Goal: Transaction & Acquisition: Purchase product/service

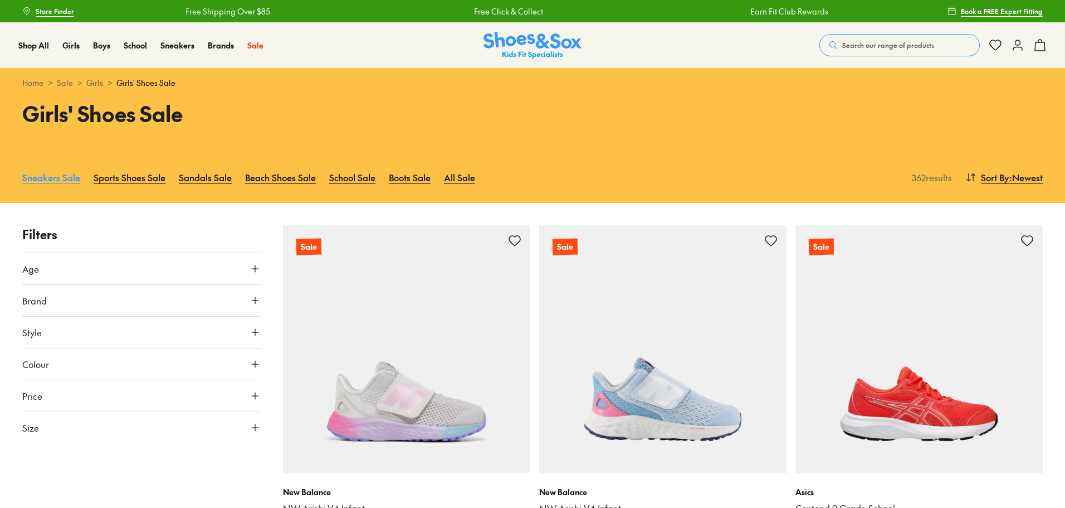
click at [48, 181] on link "Sneakers Sale" at bounding box center [51, 177] width 58 height 25
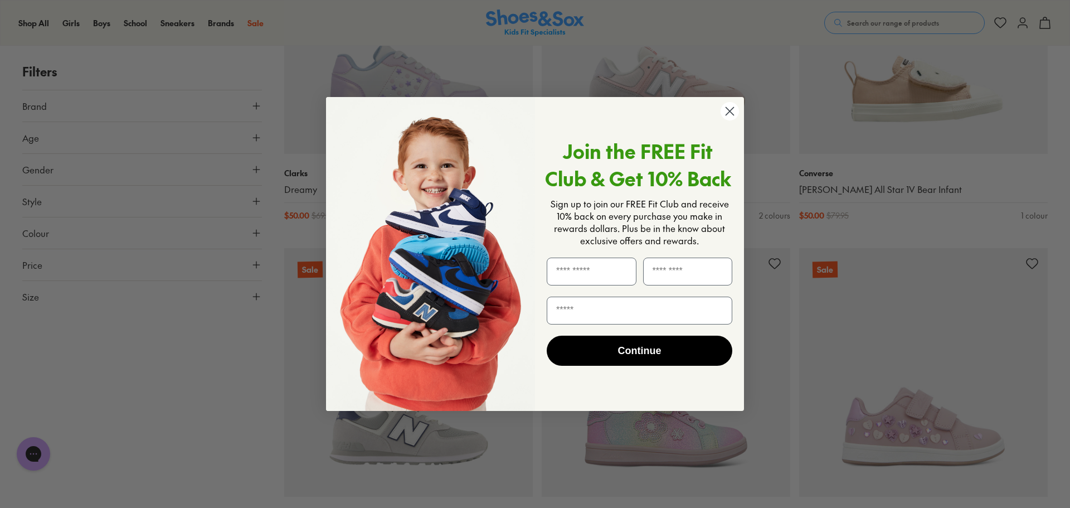
click at [723, 116] on circle "Close dialog" at bounding box center [729, 111] width 18 height 18
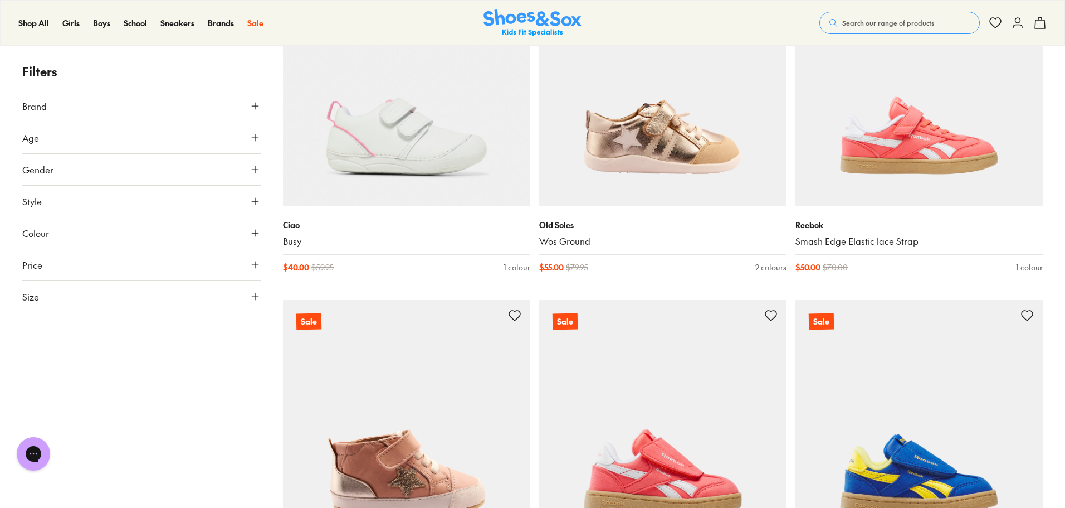
scroll to position [2730, 0]
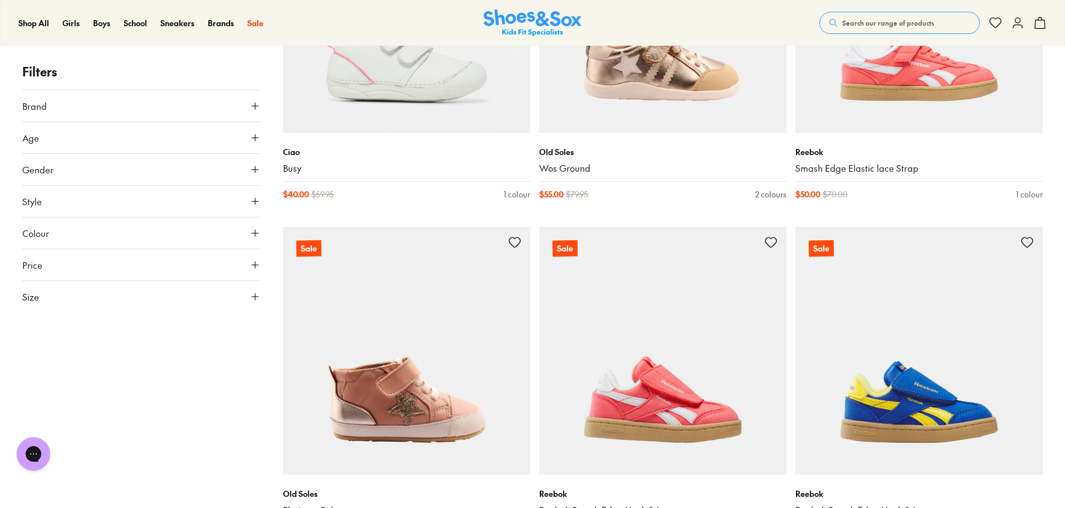
click at [165, 296] on button "Size" at bounding box center [141, 296] width 238 height 31
click at [58, 382] on button "34" at bounding box center [40, 391] width 36 height 27
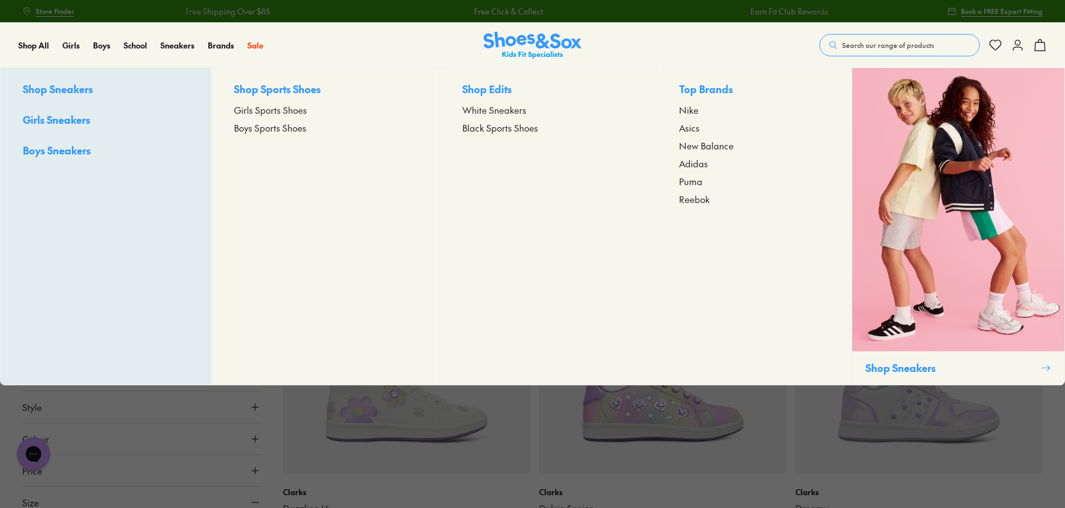
click at [280, 110] on span "Girls Sports Shoes" at bounding box center [270, 109] width 73 height 13
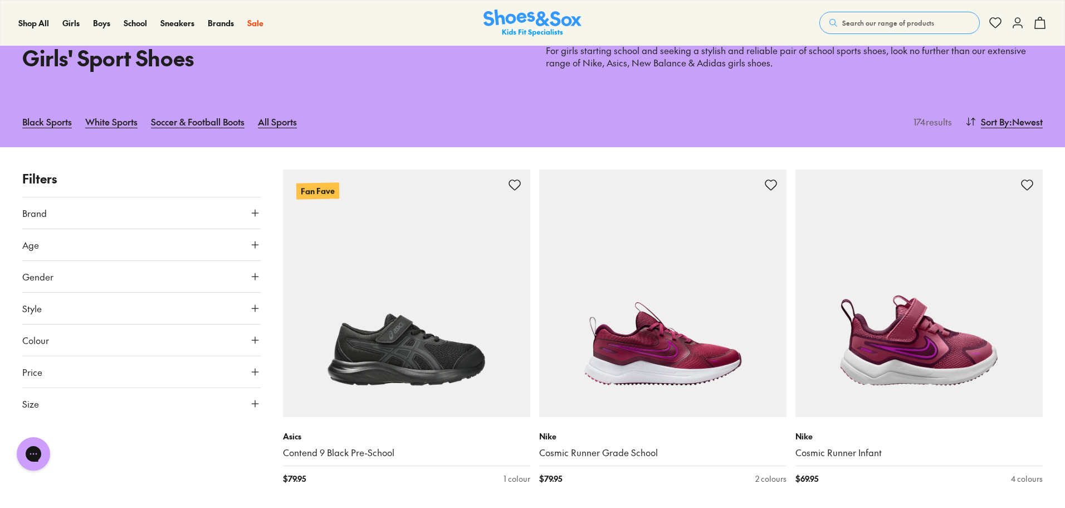
click at [185, 399] on button "Size" at bounding box center [141, 403] width 238 height 31
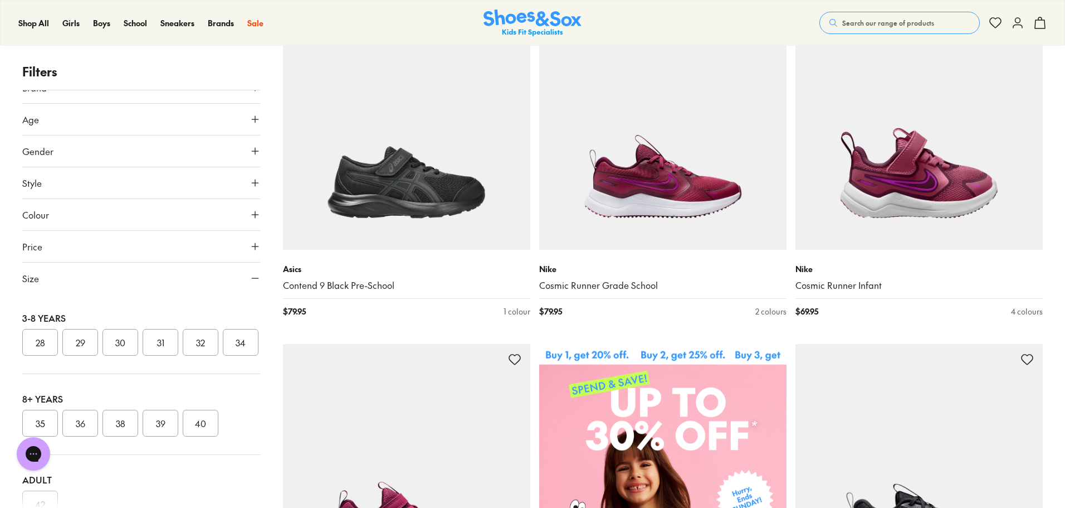
scroll to position [166, 0]
click at [223, 381] on button "34" at bounding box center [241, 367] width 36 height 27
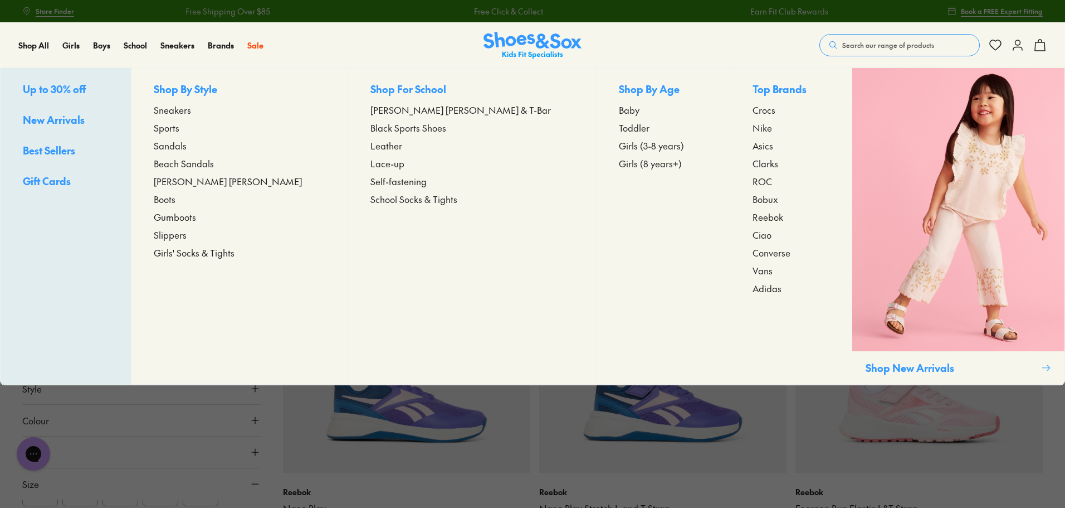
click at [191, 109] on span "Sneakers" at bounding box center [172, 109] width 37 height 13
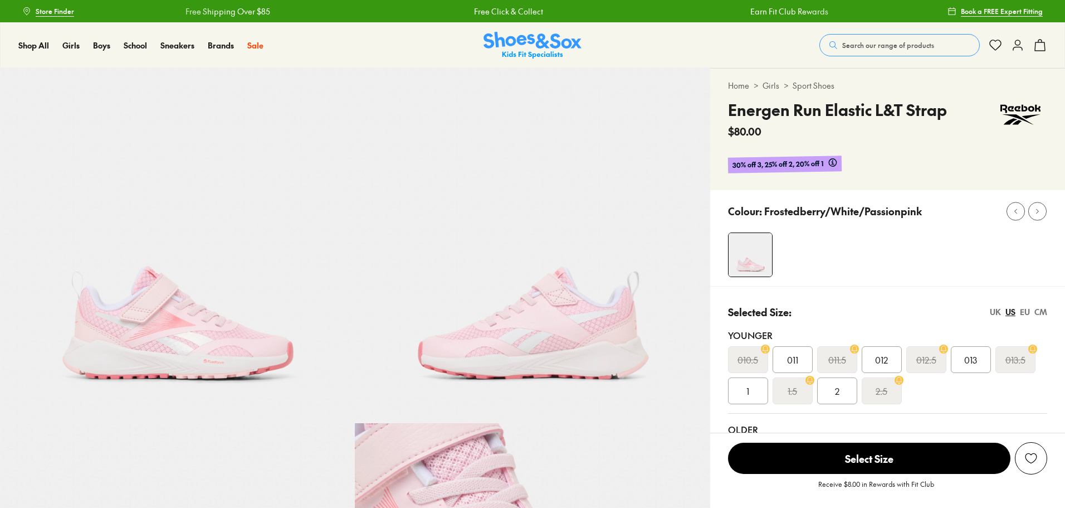
select select "*"
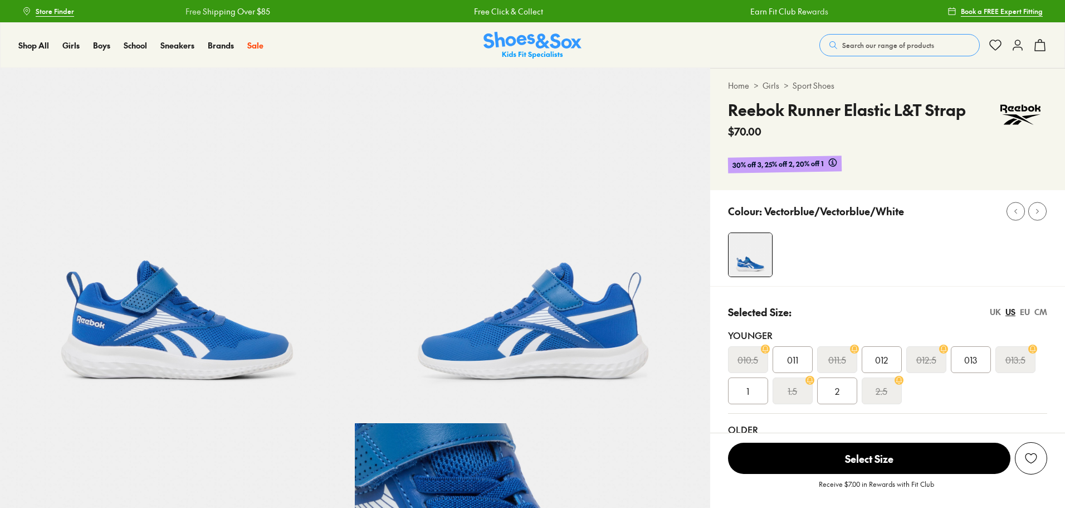
select select "*"
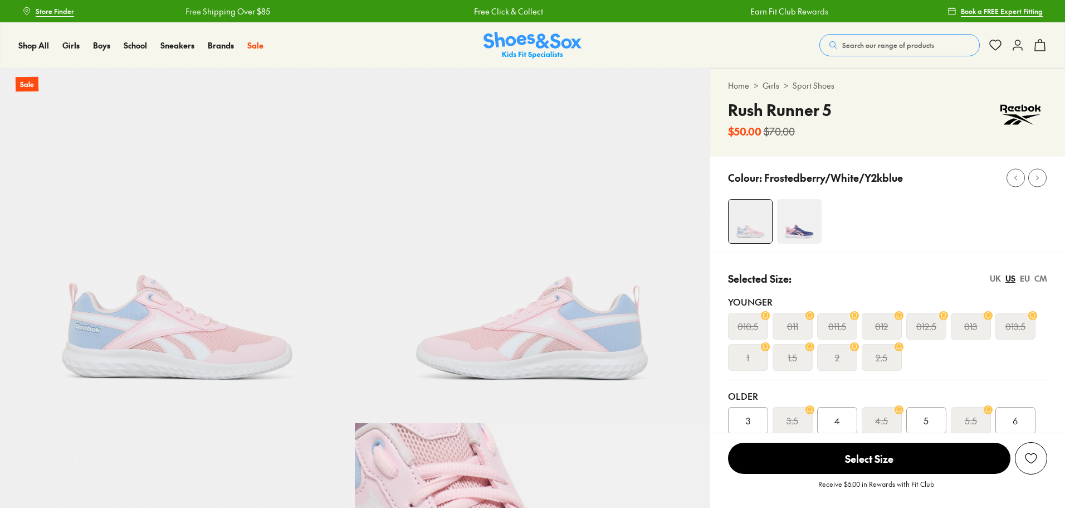
select select "*"
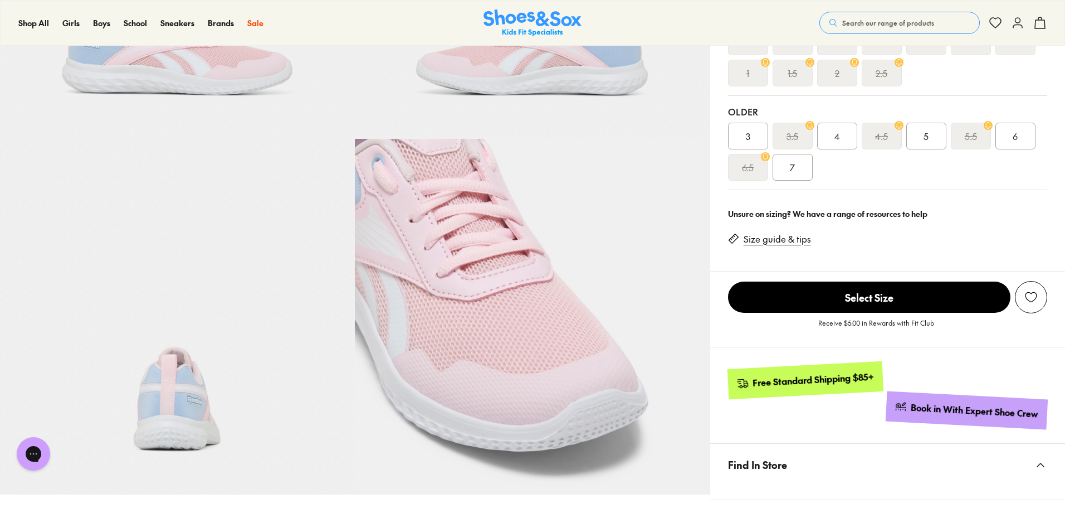
scroll to position [279, 0]
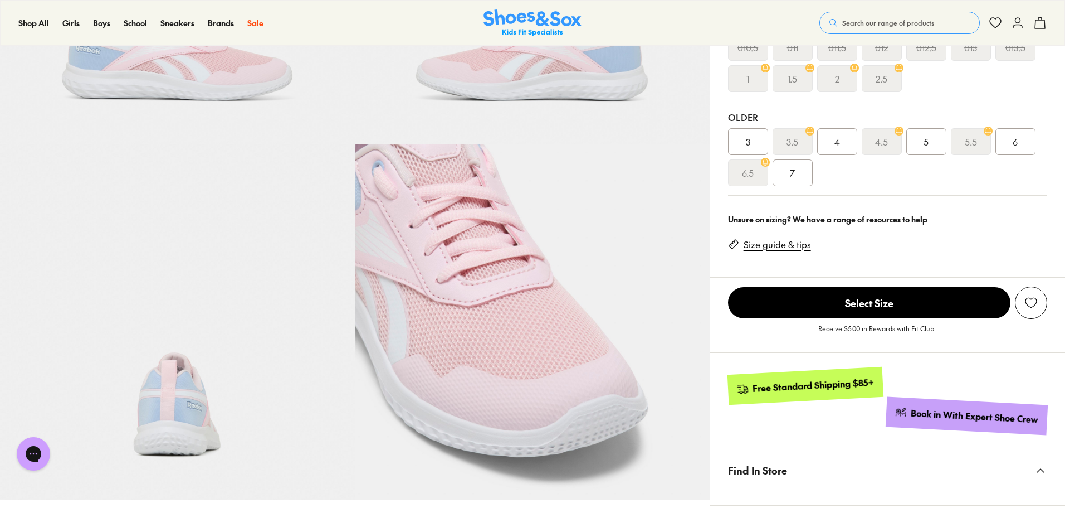
click at [746, 137] on span "3" at bounding box center [748, 141] width 4 height 13
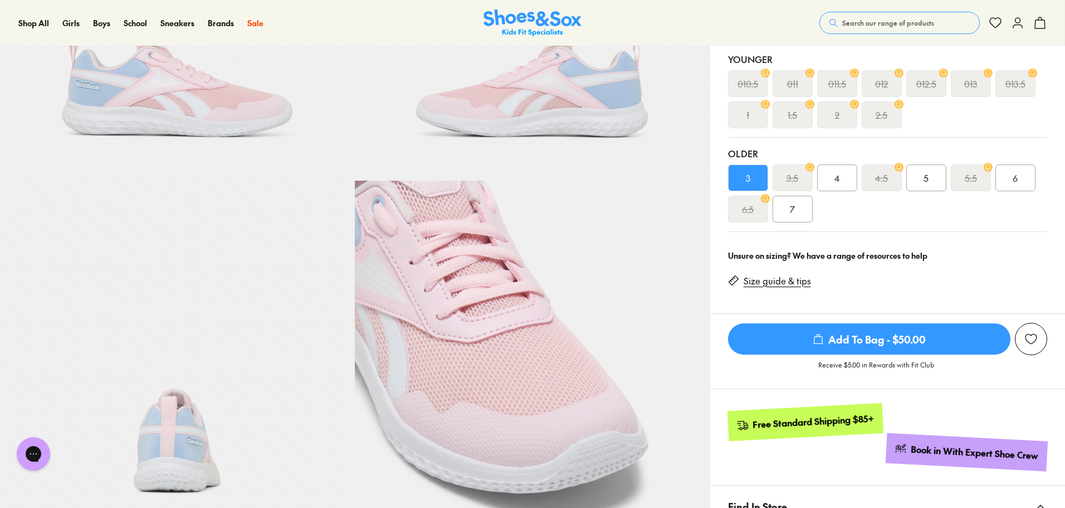
scroll to position [223, 0]
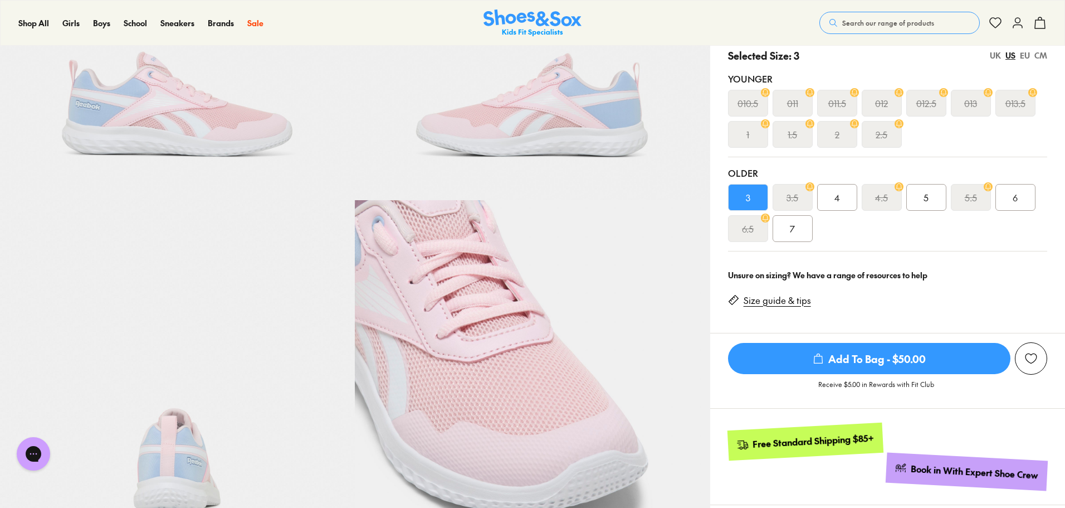
click at [847, 364] on span "Add To Bag - $50.00" at bounding box center [869, 358] width 282 height 31
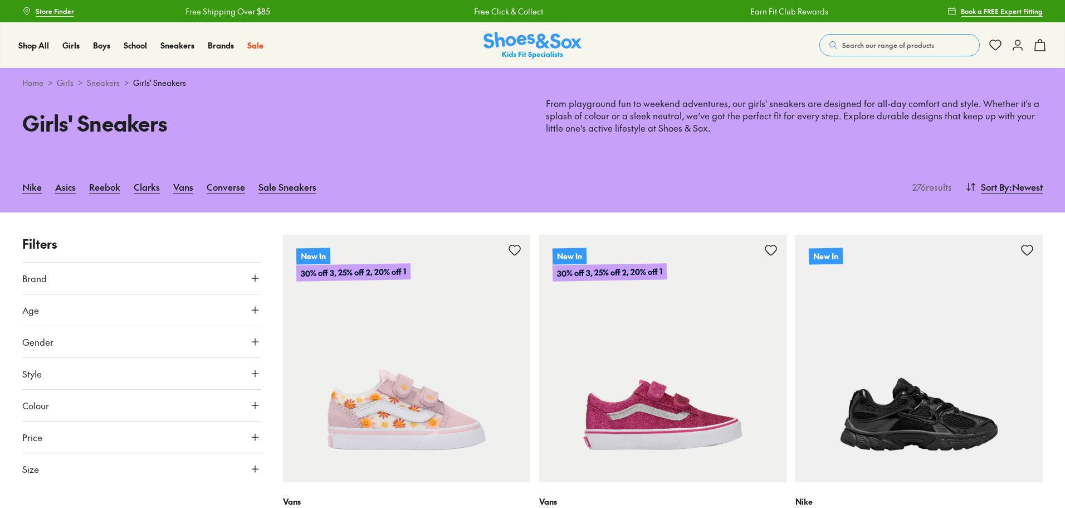
scroll to position [75, 0]
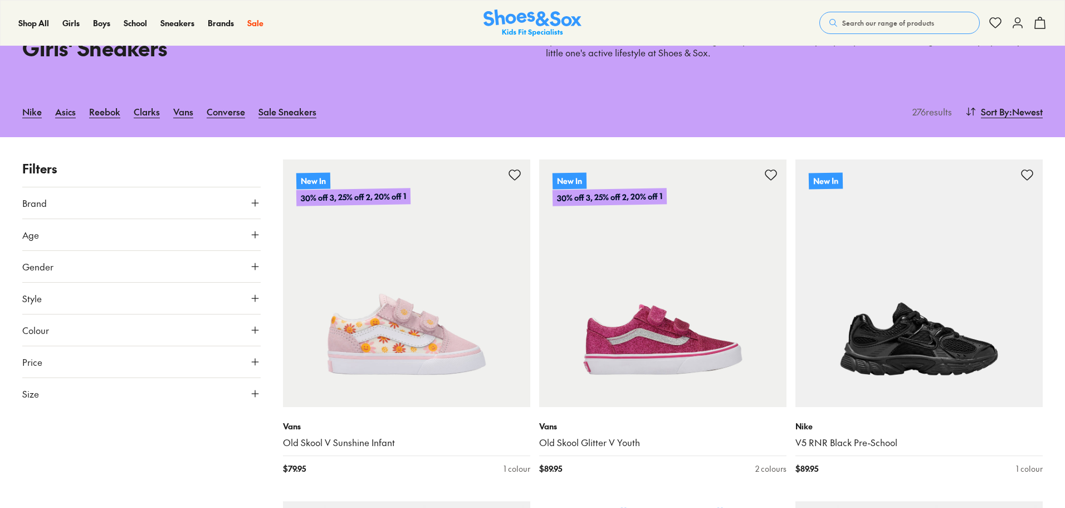
click at [204, 314] on button "Colour" at bounding box center [141, 329] width 238 height 31
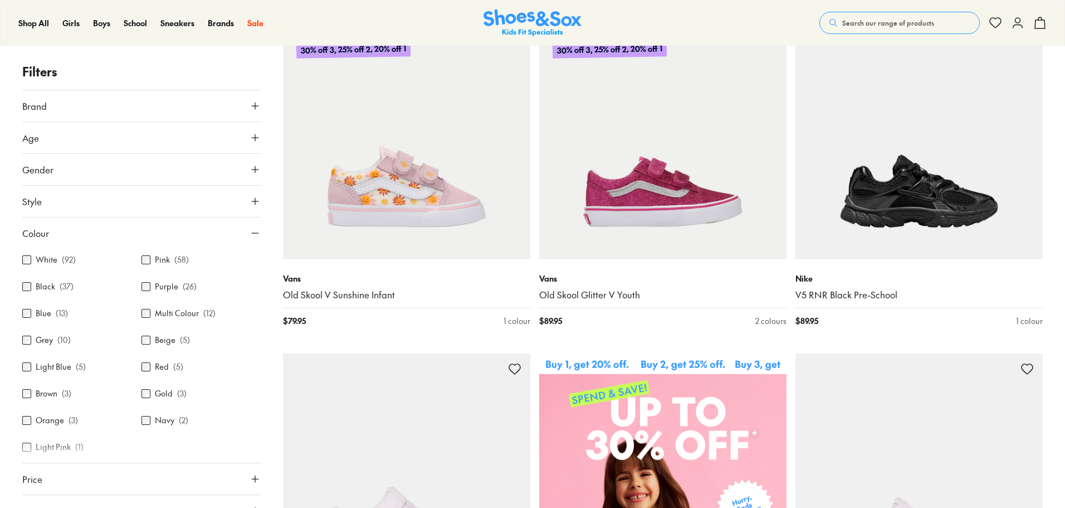
scroll to position [31, 0]
click at [252, 233] on use at bounding box center [255, 233] width 7 height 0
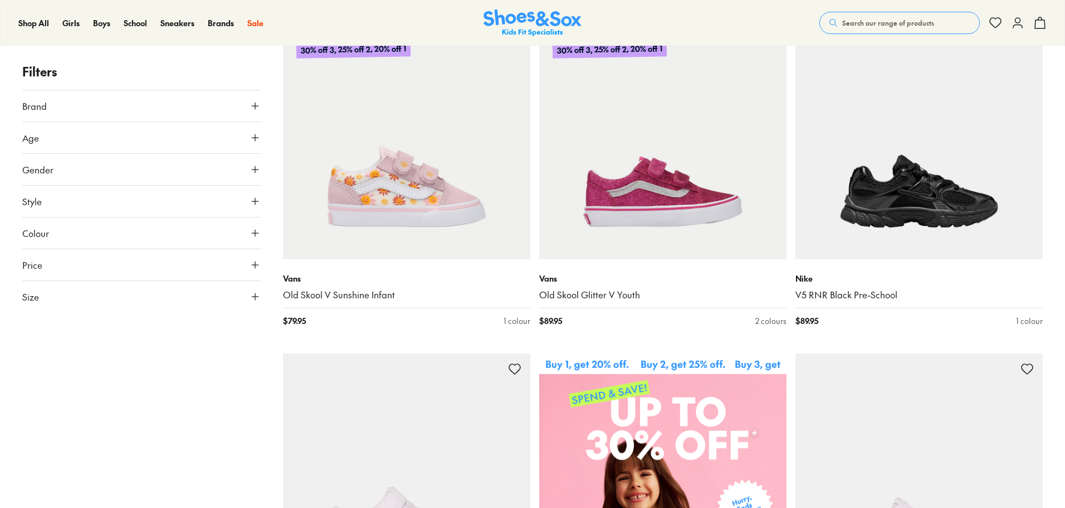
click at [252, 291] on icon at bounding box center [255, 296] width 11 height 11
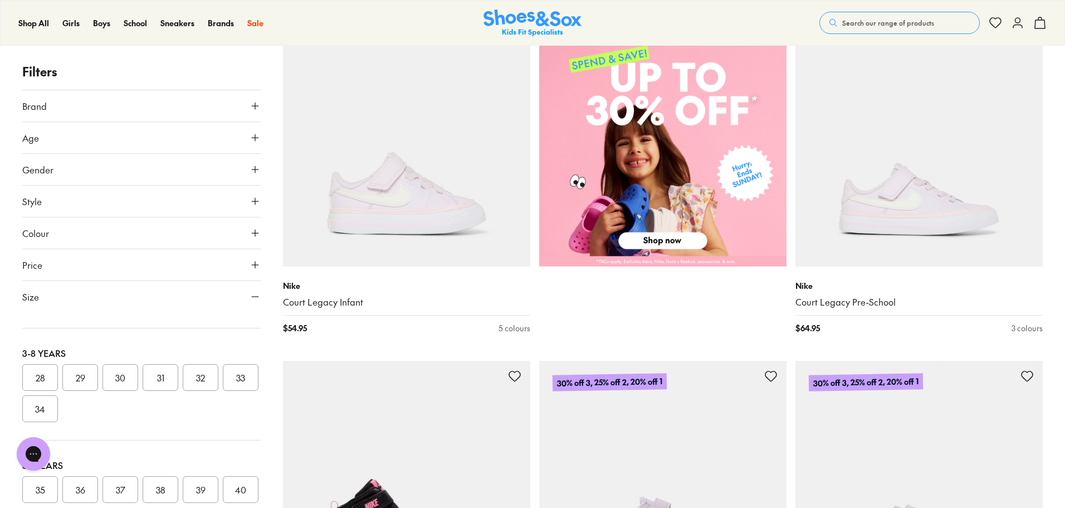
scroll to position [223, 0]
click at [58, 385] on button "34" at bounding box center [40, 391] width 36 height 27
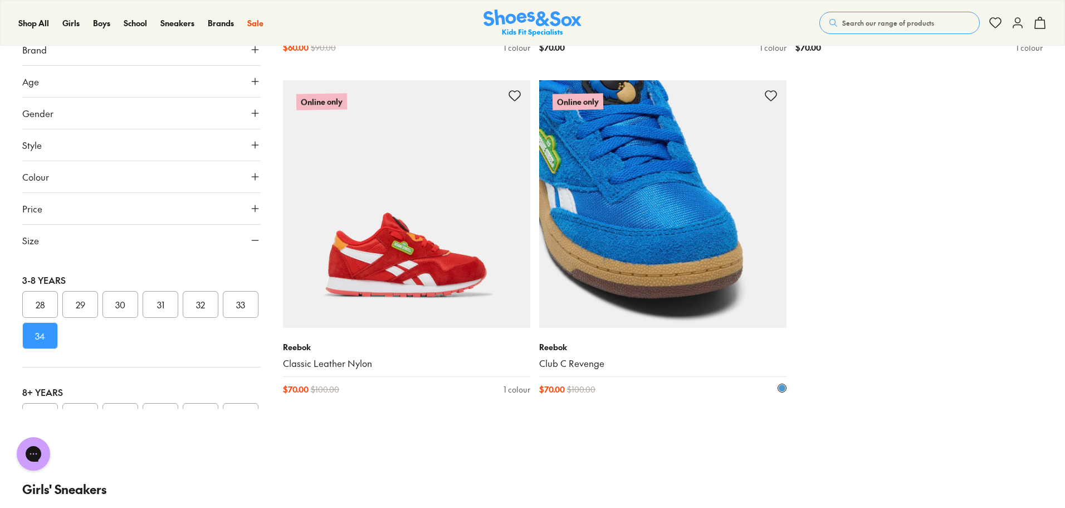
scroll to position [3136, 0]
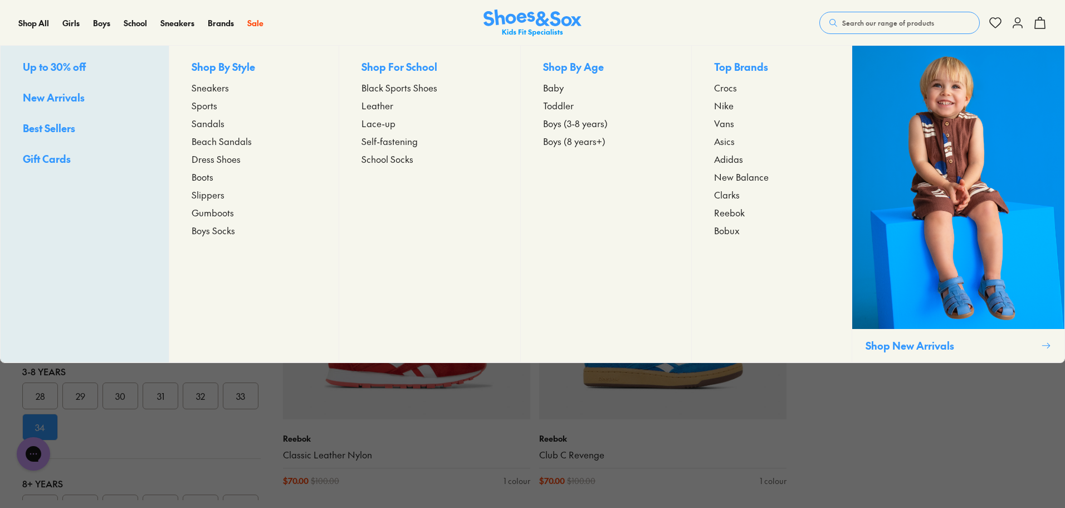
click at [222, 91] on span "Sneakers" at bounding box center [210, 87] width 37 height 13
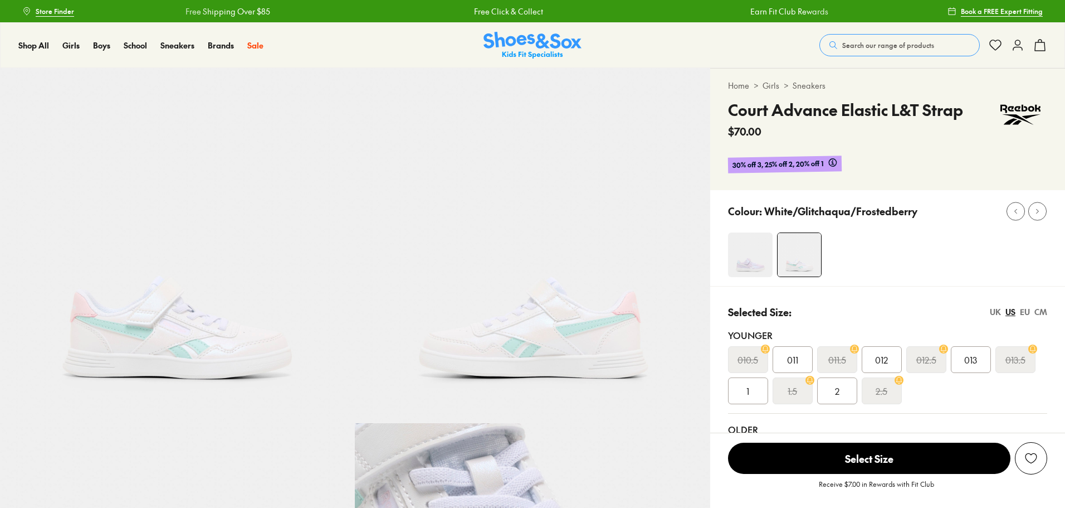
select select "*"
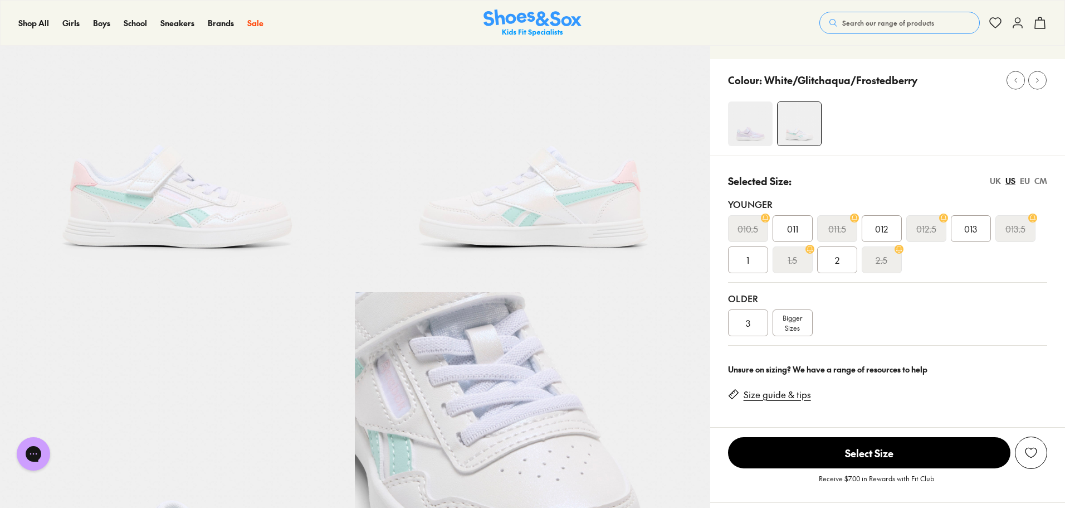
scroll to position [56, 0]
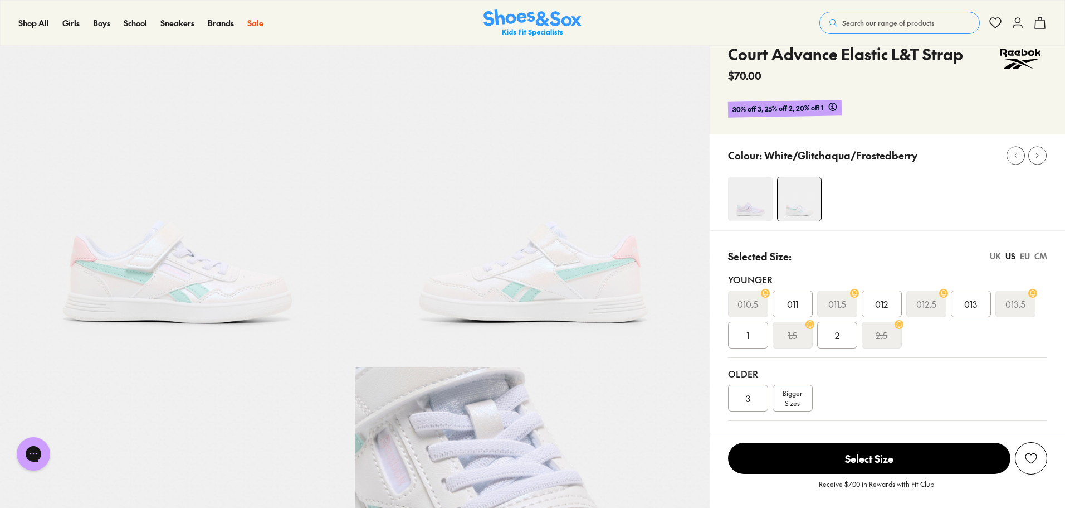
click at [758, 397] on div "3" at bounding box center [748, 397] width 40 height 27
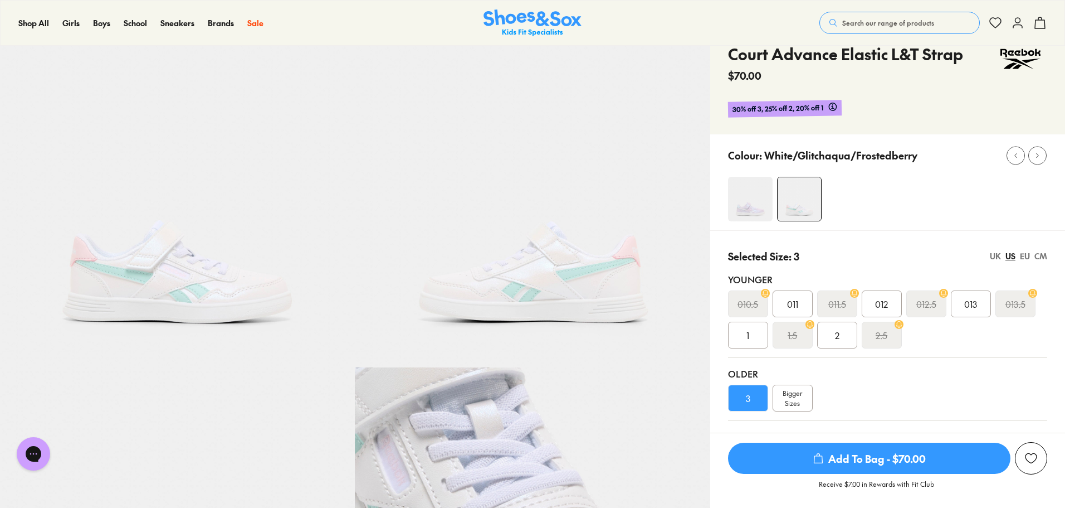
click at [807, 454] on span "Add To Bag - $70.00" at bounding box center [869, 457] width 282 height 31
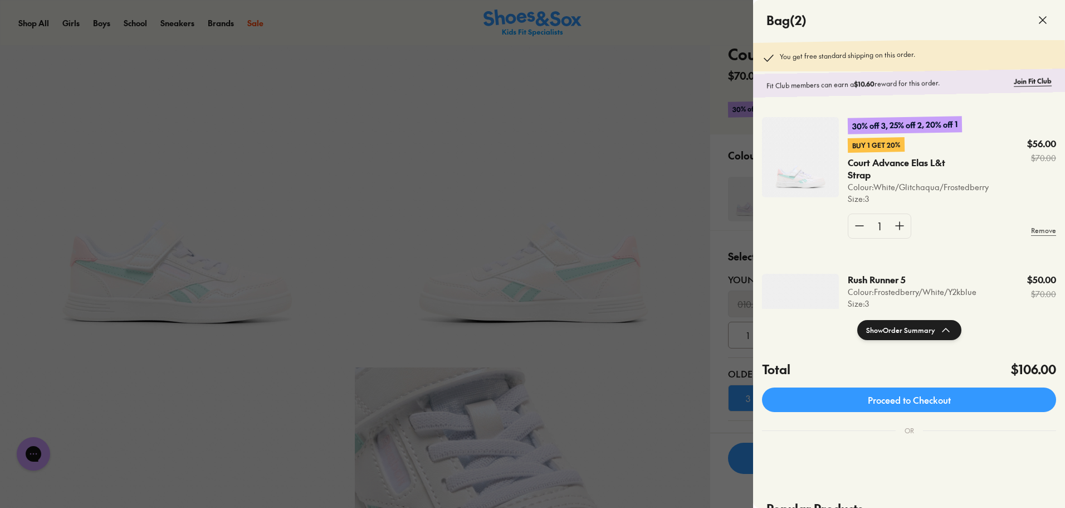
click at [634, 160] on div at bounding box center [532, 254] width 1065 height 508
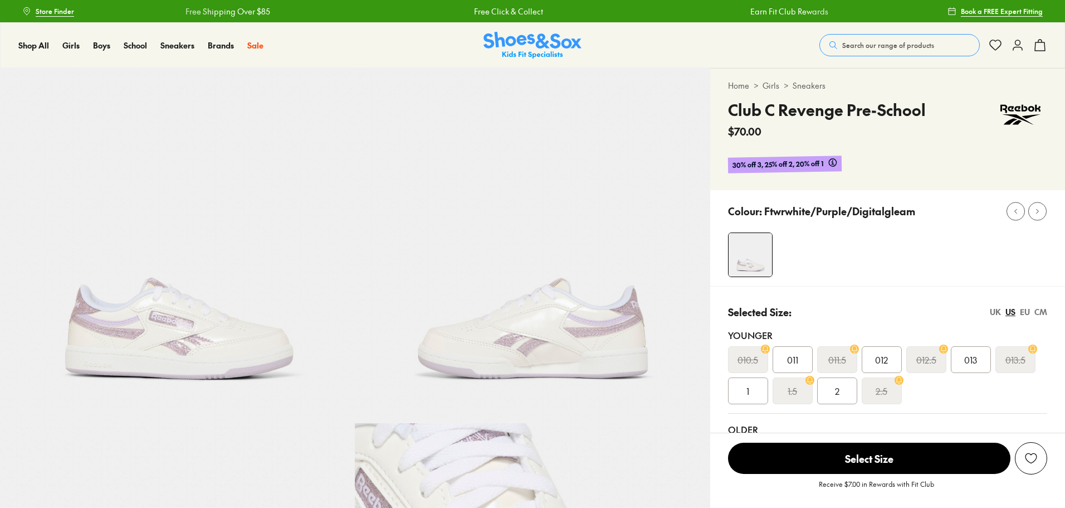
select select "*"
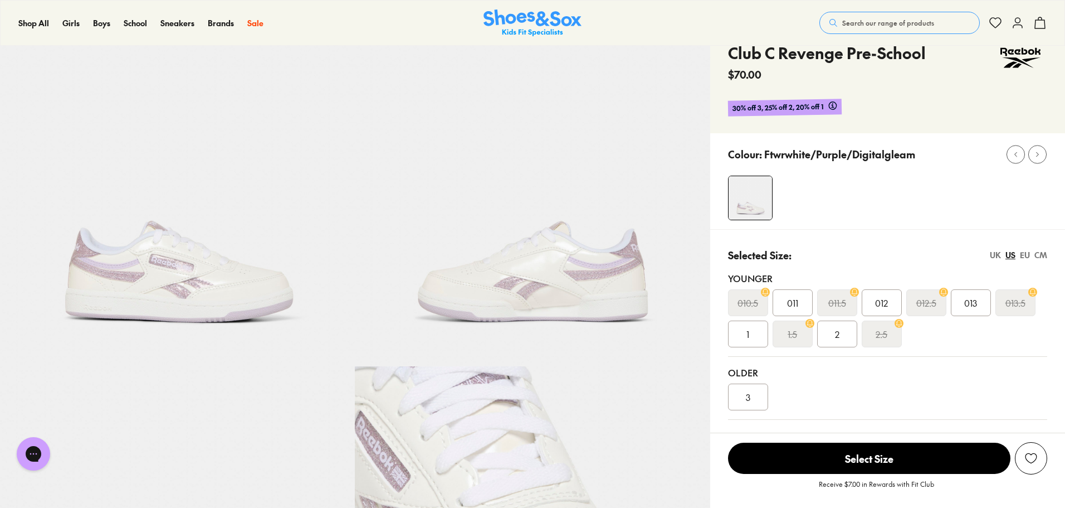
scroll to position [111, 0]
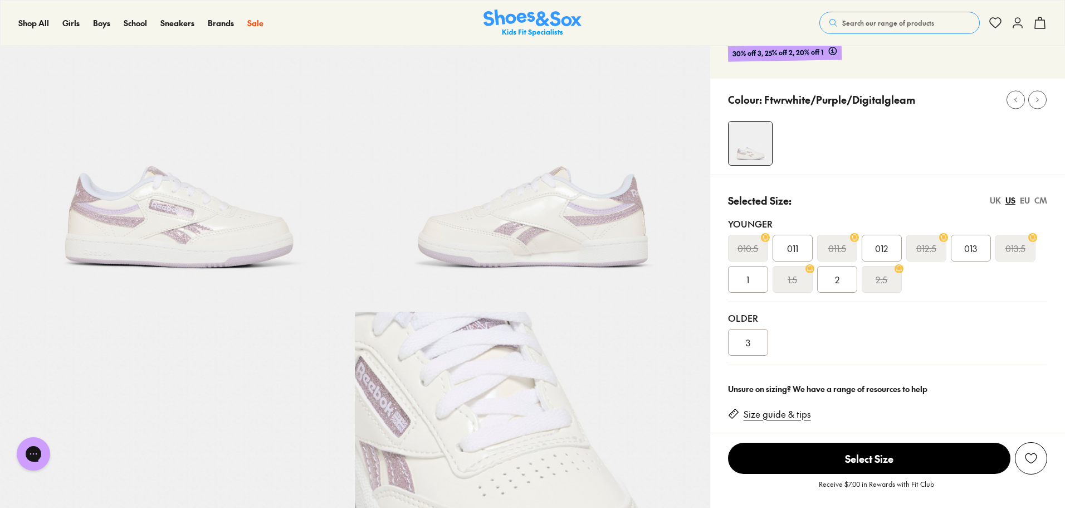
click at [756, 339] on div "3" at bounding box center [748, 342] width 40 height 27
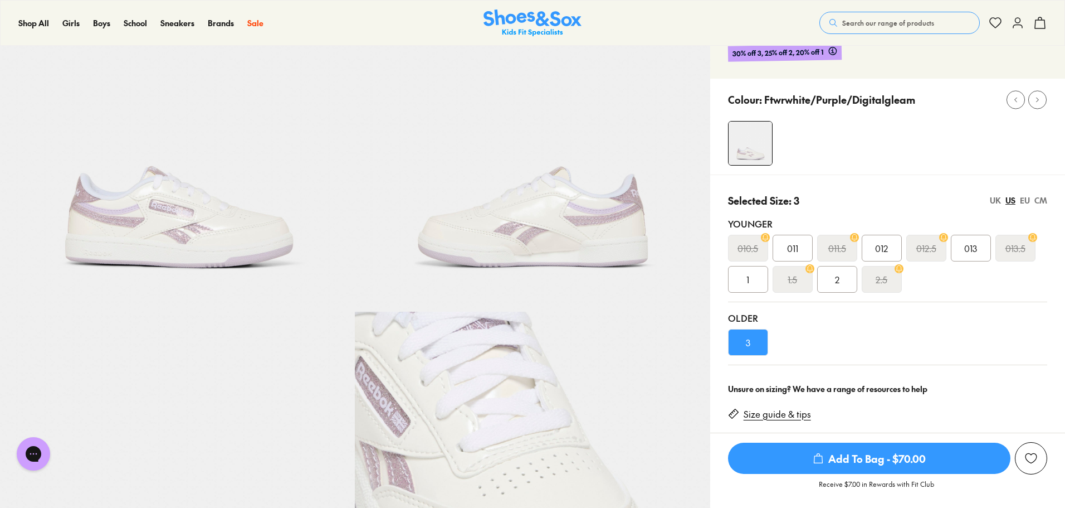
click at [810, 456] on span "Add To Bag - $70.00" at bounding box center [869, 457] width 282 height 31
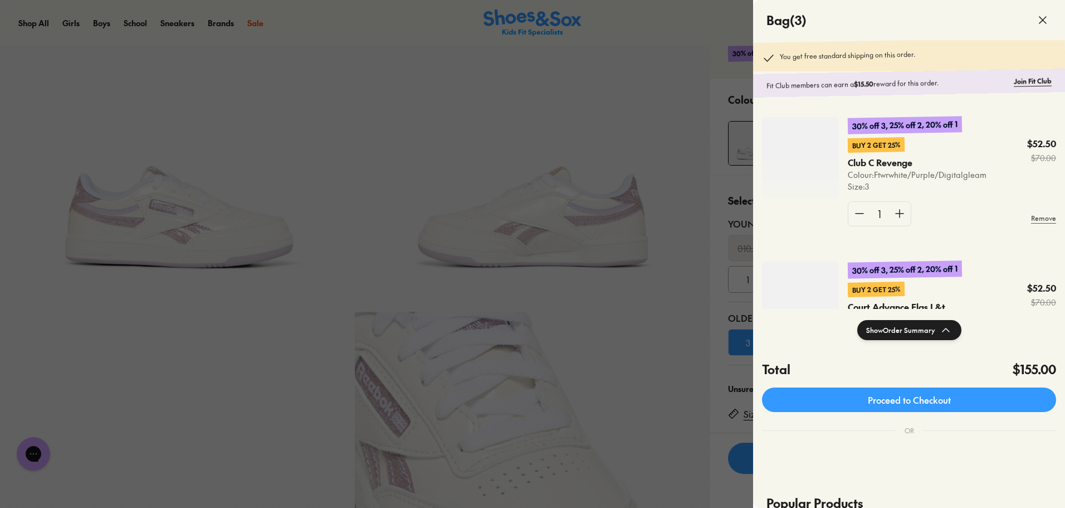
click at [347, 82] on div at bounding box center [532, 254] width 1065 height 508
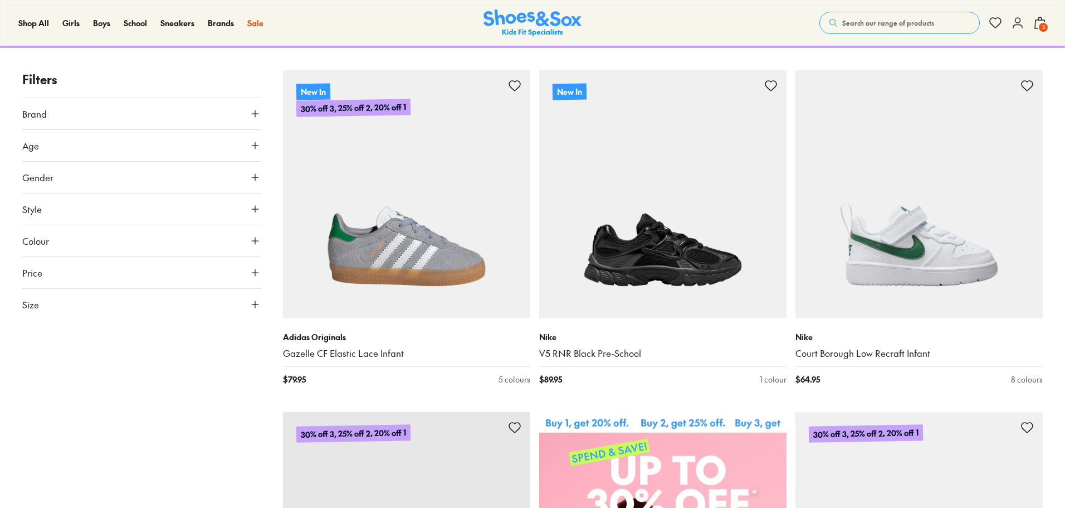
scroll to position [167, 0]
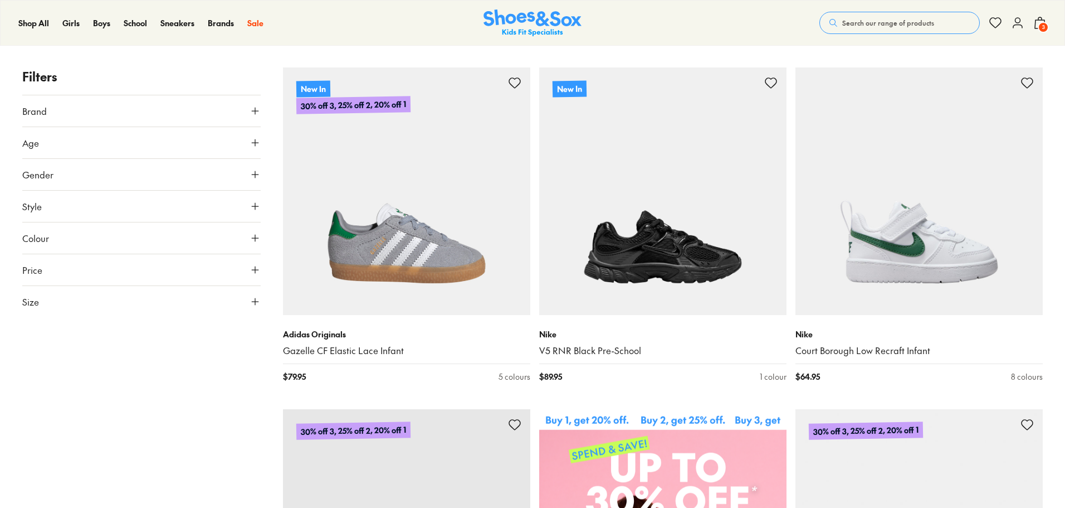
click at [260, 301] on icon at bounding box center [255, 301] width 11 height 11
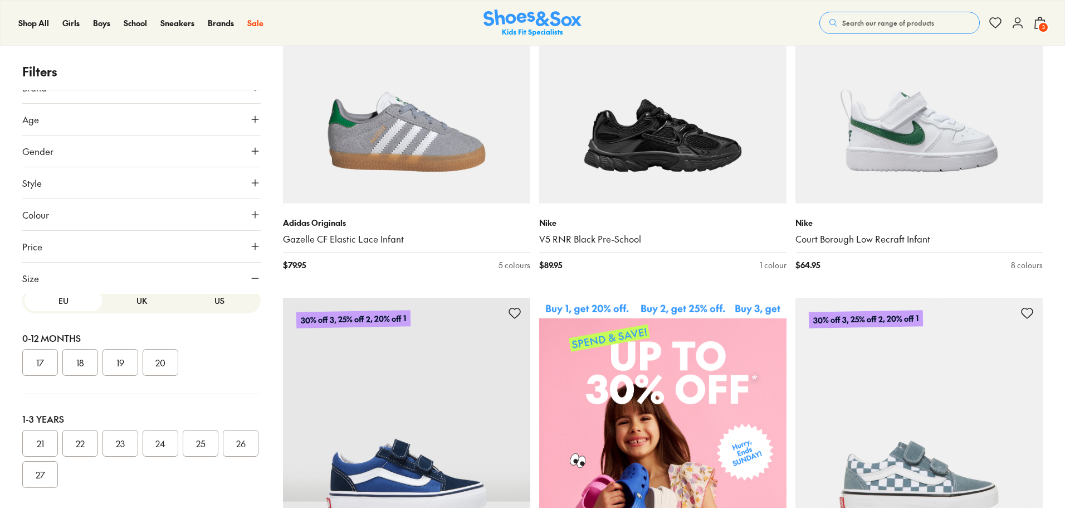
scroll to position [0, 0]
click at [206, 309] on button "US" at bounding box center [220, 310] width 78 height 21
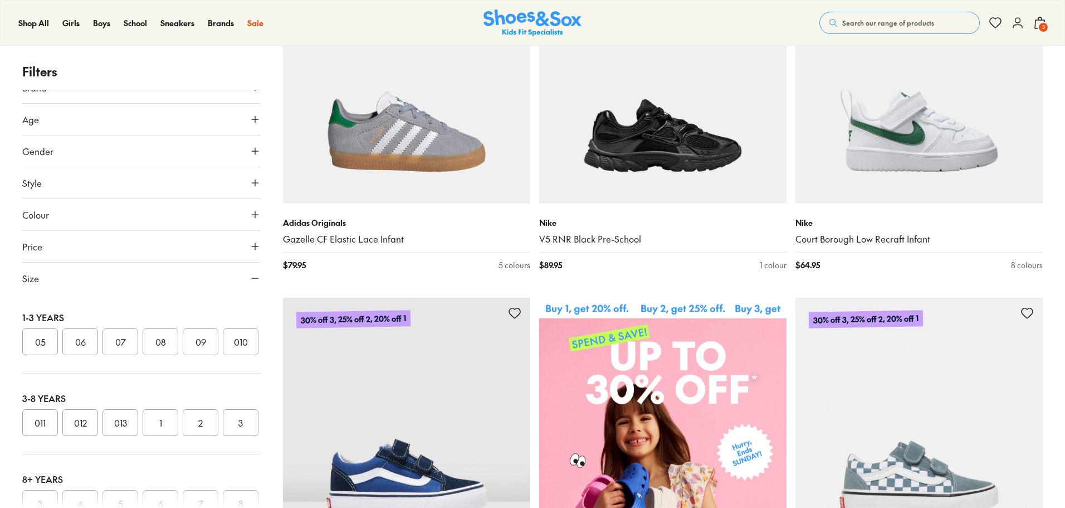
click at [155, 341] on button "08" at bounding box center [161, 341] width 36 height 27
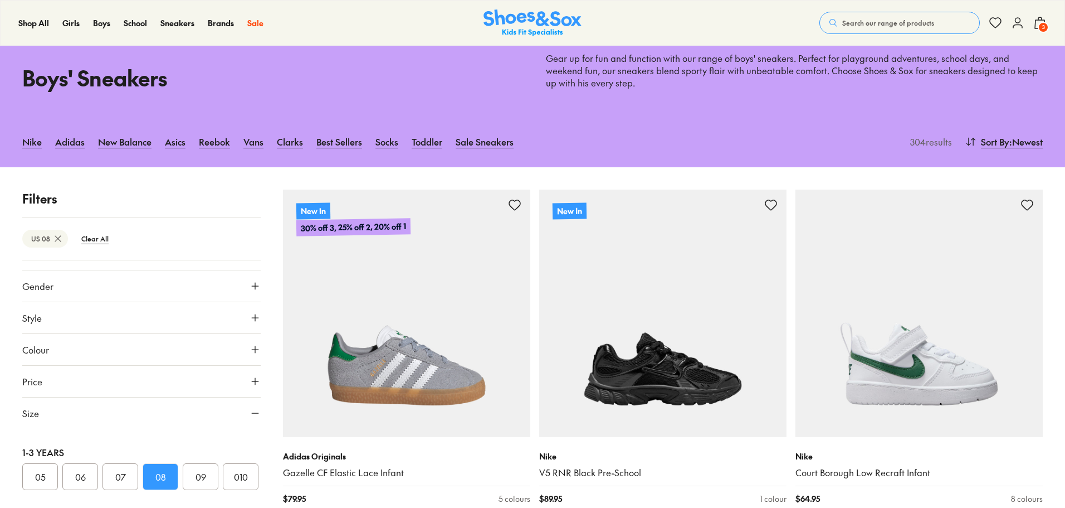
scroll to position [61, 0]
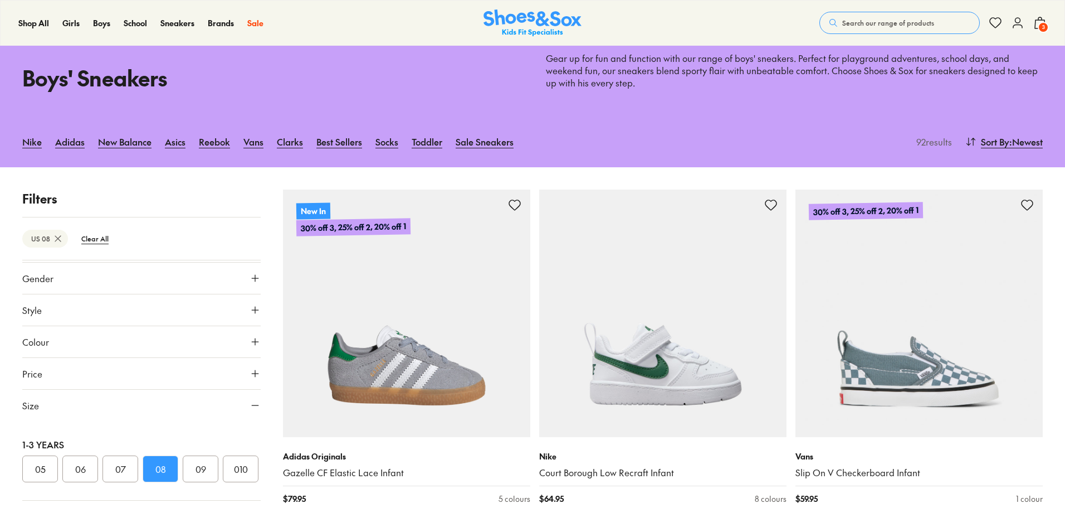
click at [198, 467] on button "09" at bounding box center [201, 468] width 36 height 27
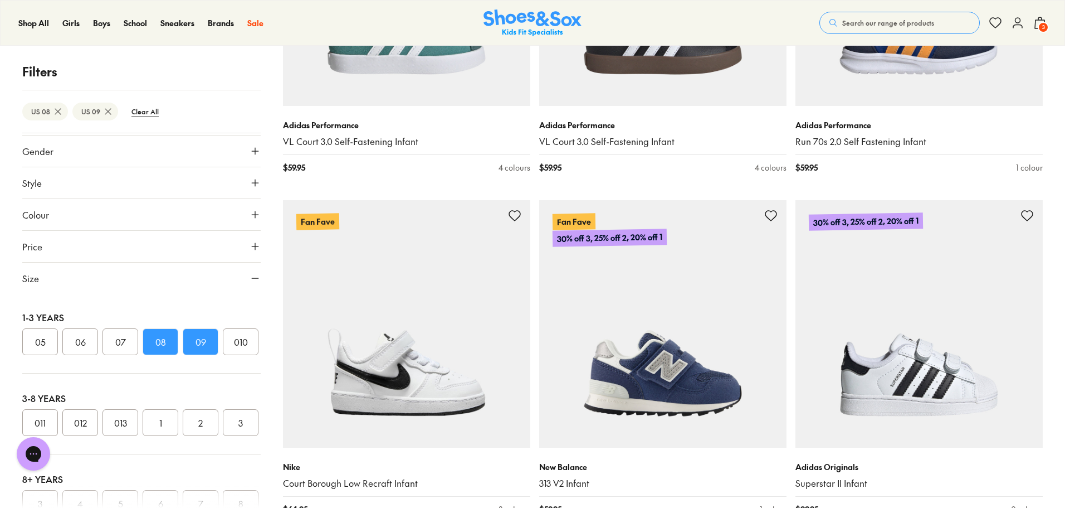
scroll to position [2786, 0]
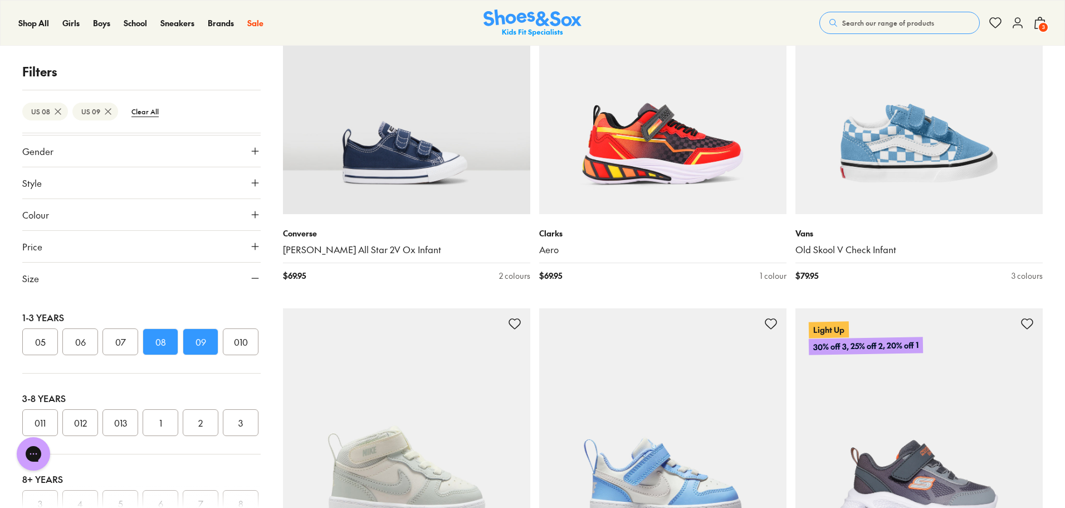
scroll to position [6184, 0]
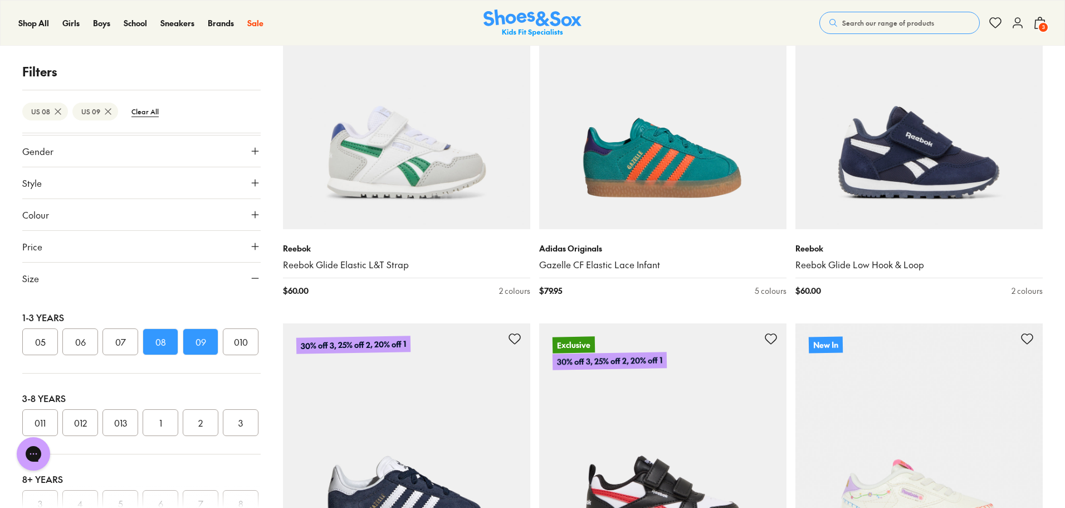
scroll to position [8580, 0]
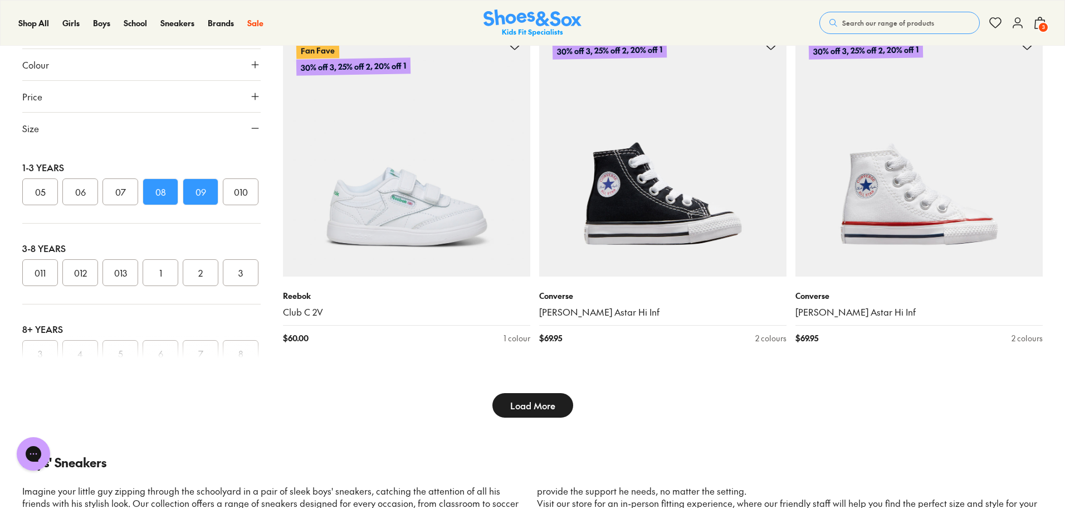
scroll to position [10809, 0]
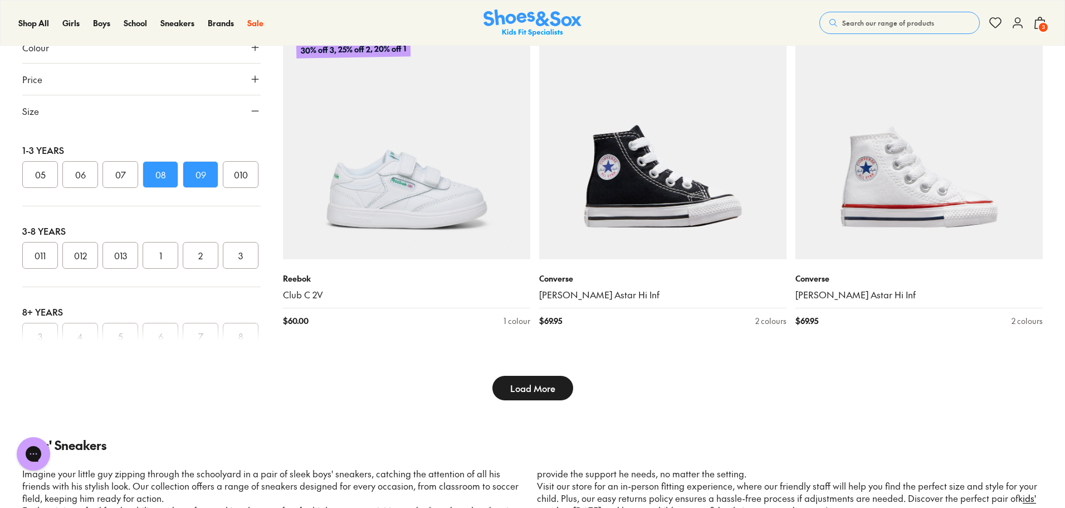
click at [514, 378] on button "Load More" at bounding box center [533, 388] width 81 height 25
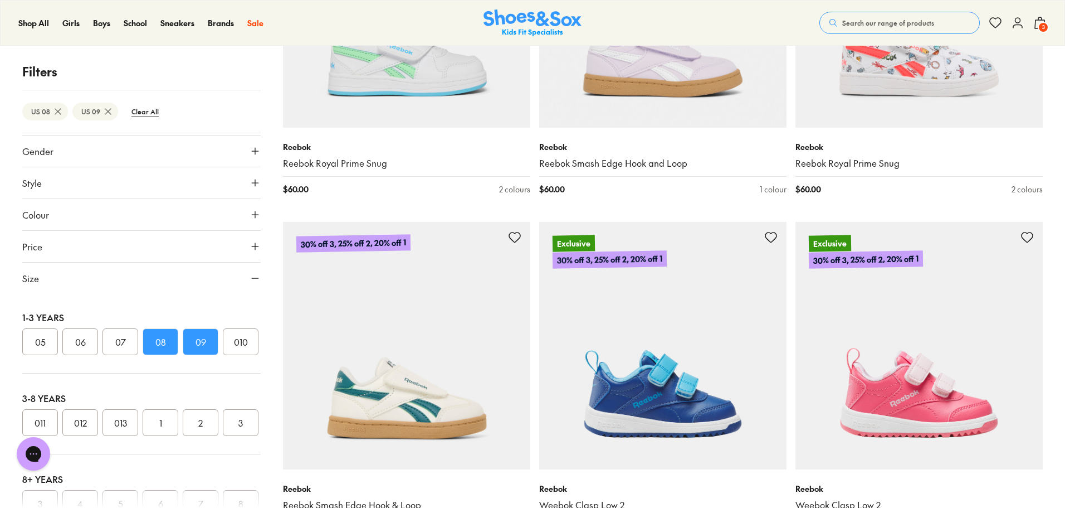
scroll to position [9137, 0]
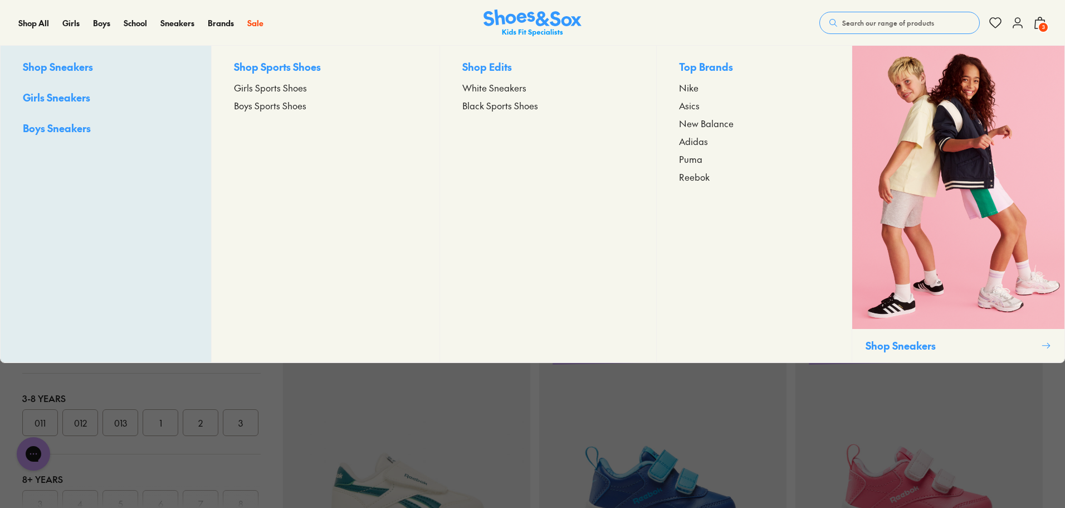
click at [701, 176] on span "Reebok" at bounding box center [694, 176] width 31 height 13
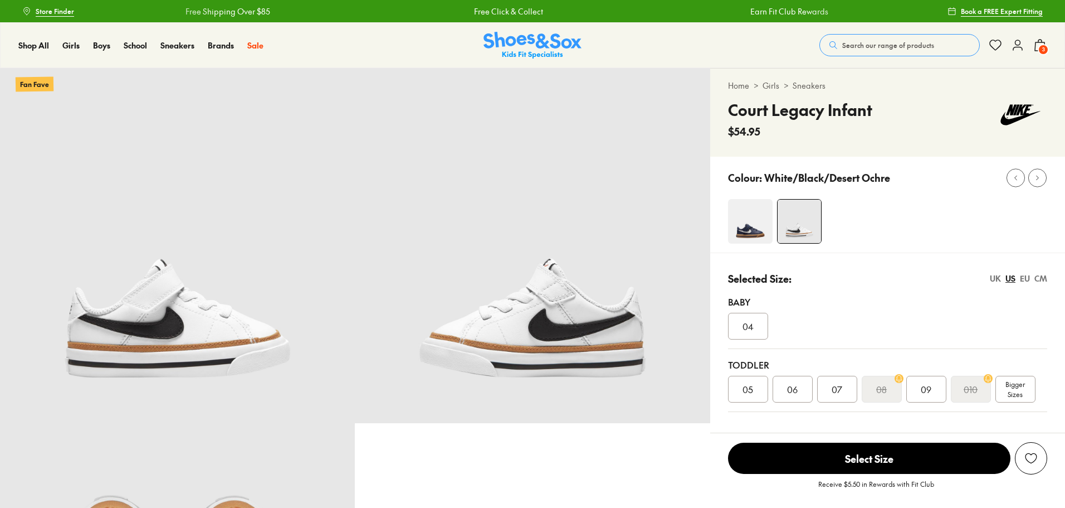
select select "*"
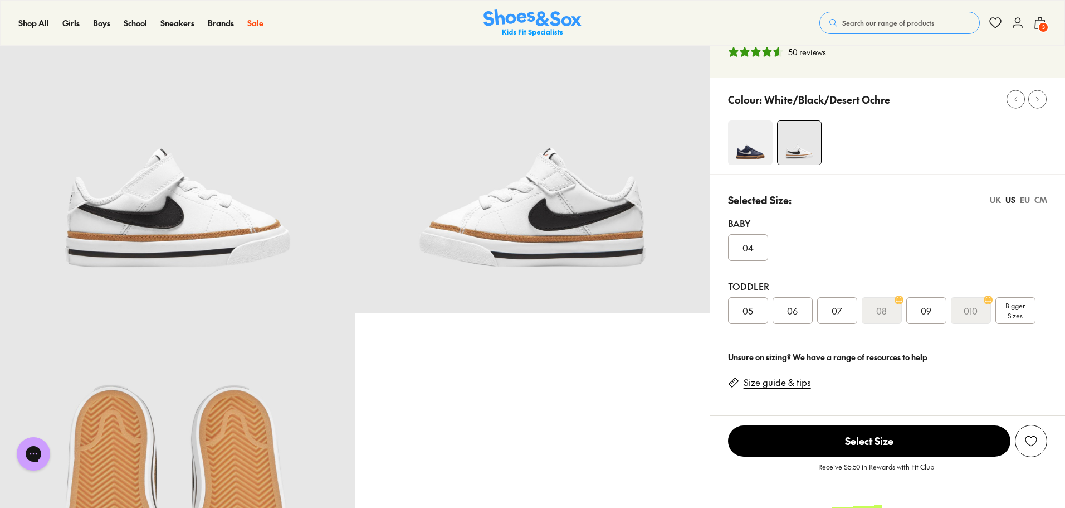
scroll to position [56, 0]
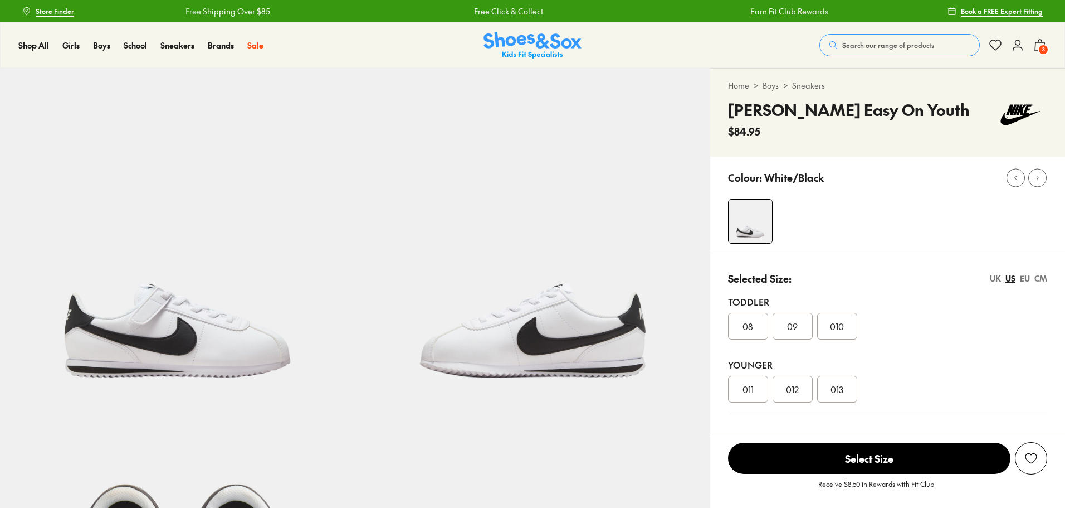
select select "*"
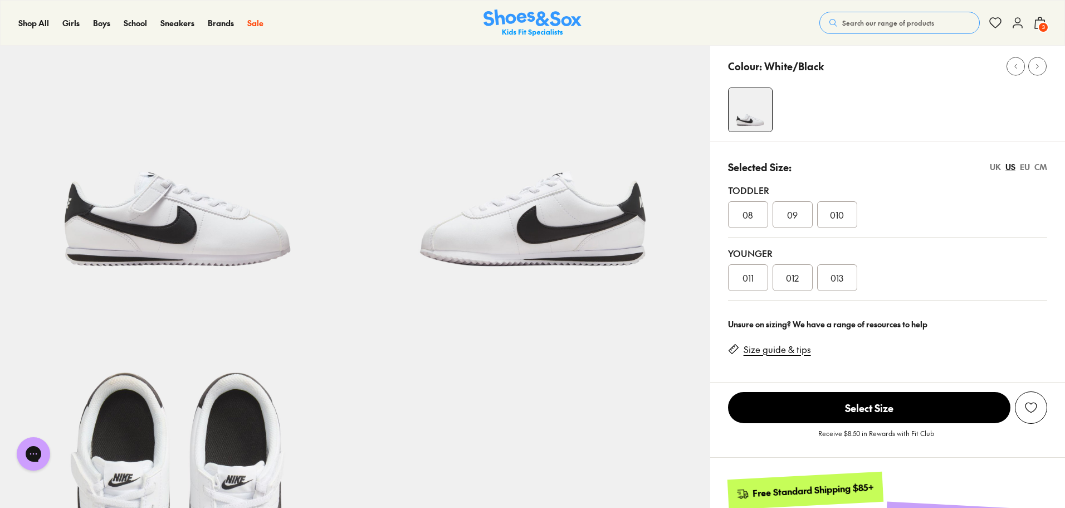
scroll to position [56, 0]
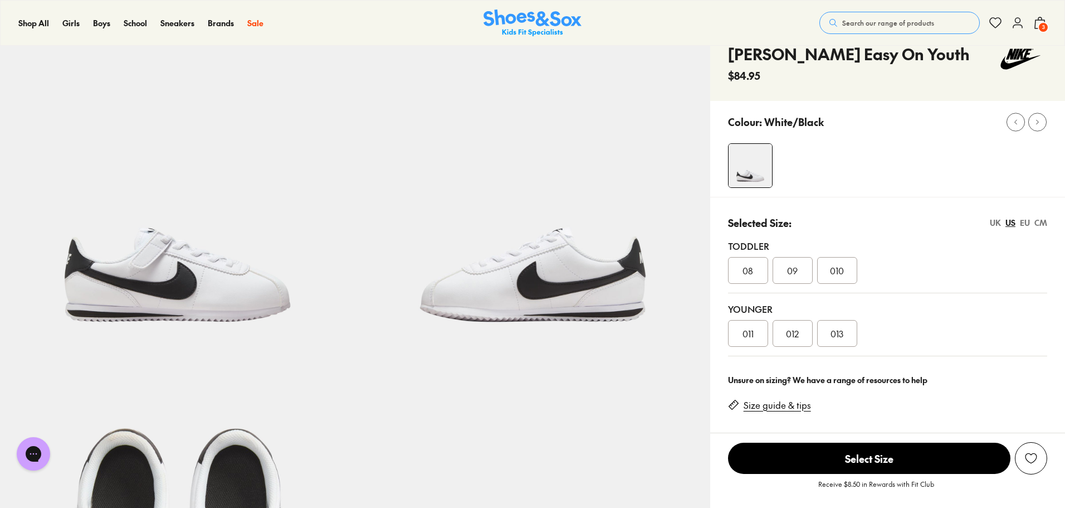
click at [742, 262] on div "08" at bounding box center [748, 270] width 40 height 27
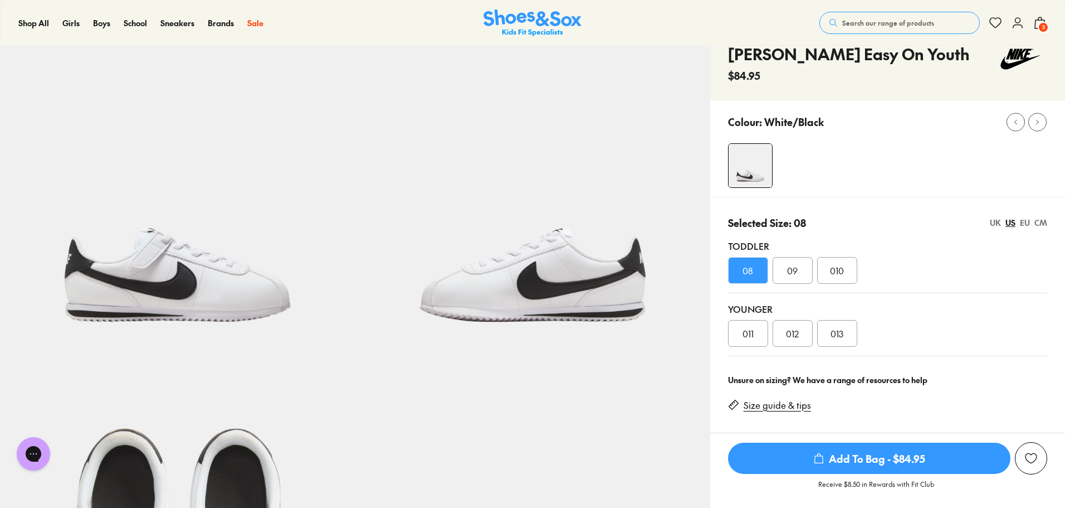
click at [794, 451] on span "Add To Bag - $84.95" at bounding box center [869, 457] width 282 height 31
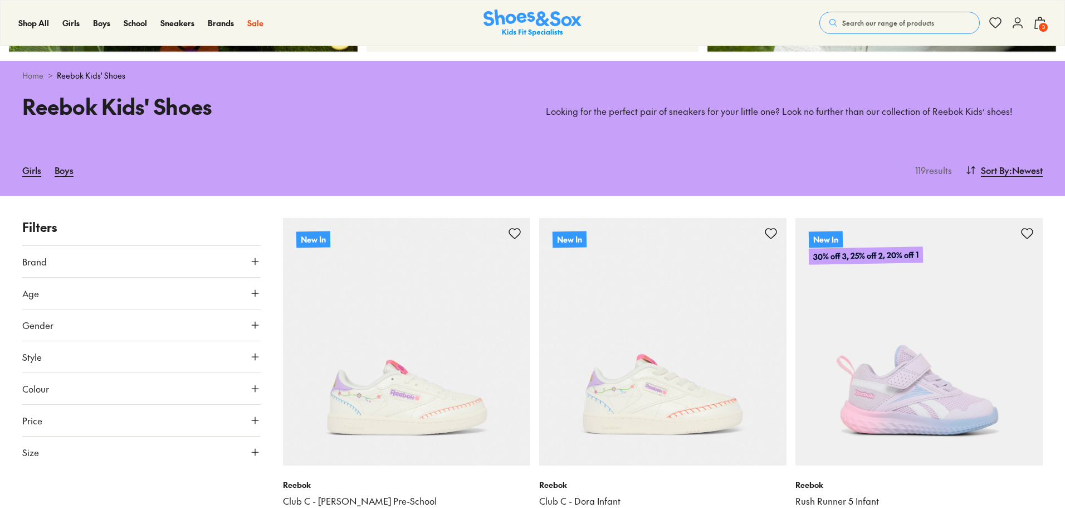
scroll to position [334, 0]
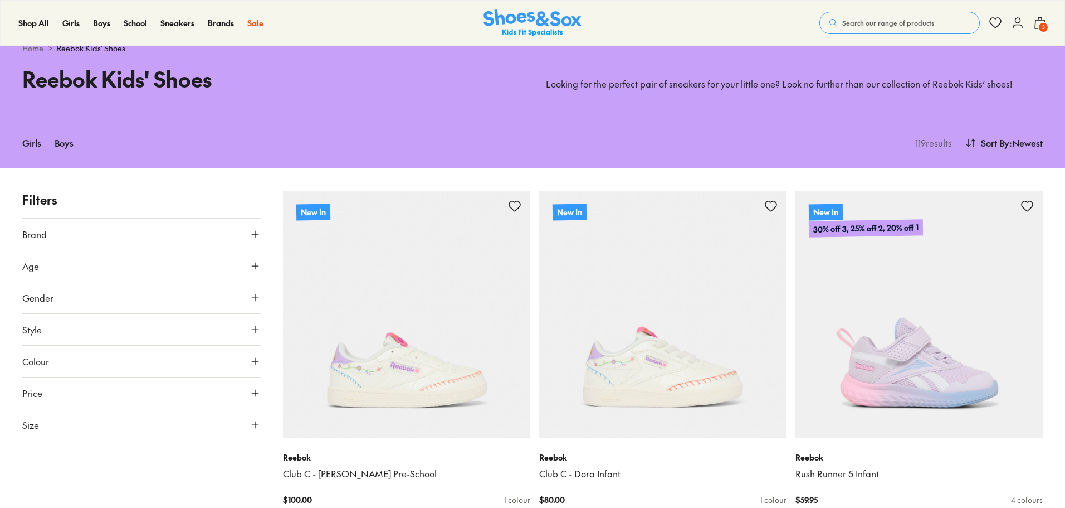
click at [224, 304] on button "Gender" at bounding box center [141, 297] width 238 height 31
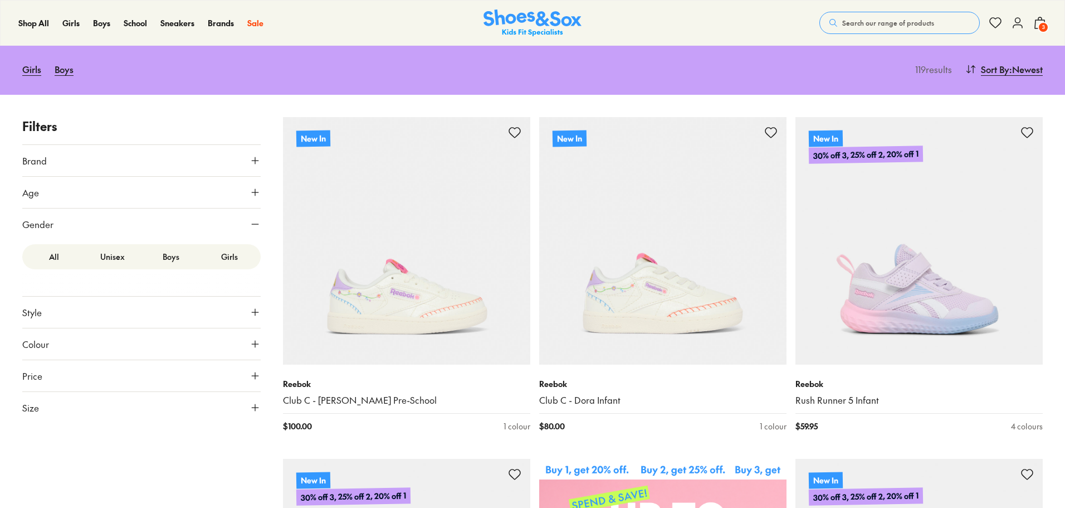
scroll to position [446, 0]
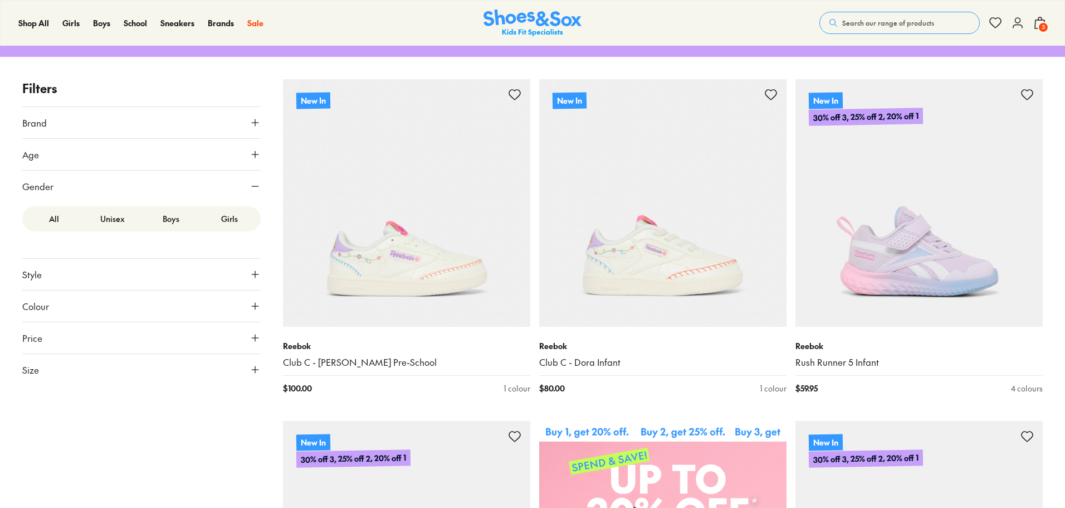
click at [168, 221] on label "Boys" at bounding box center [171, 218] width 59 height 21
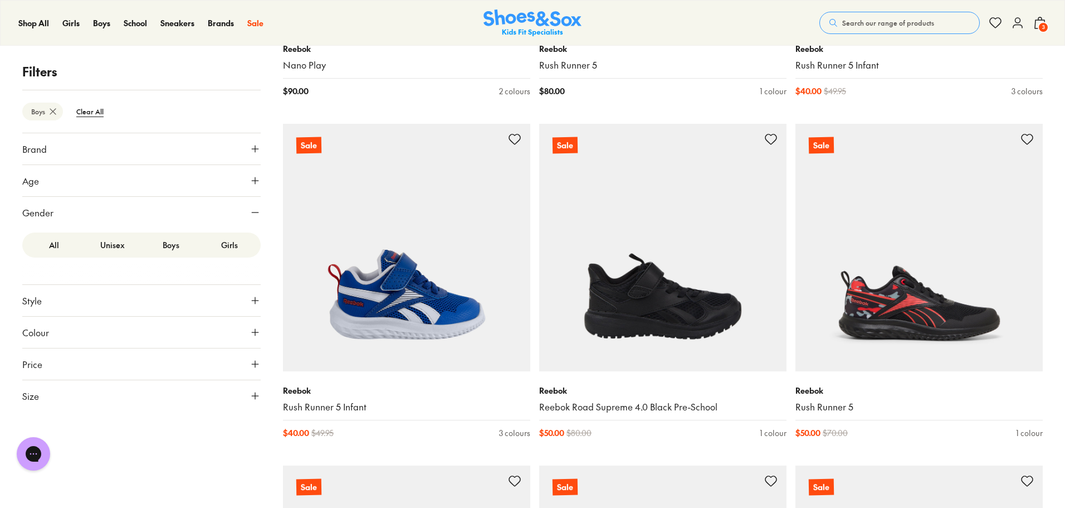
scroll to position [3189, 0]
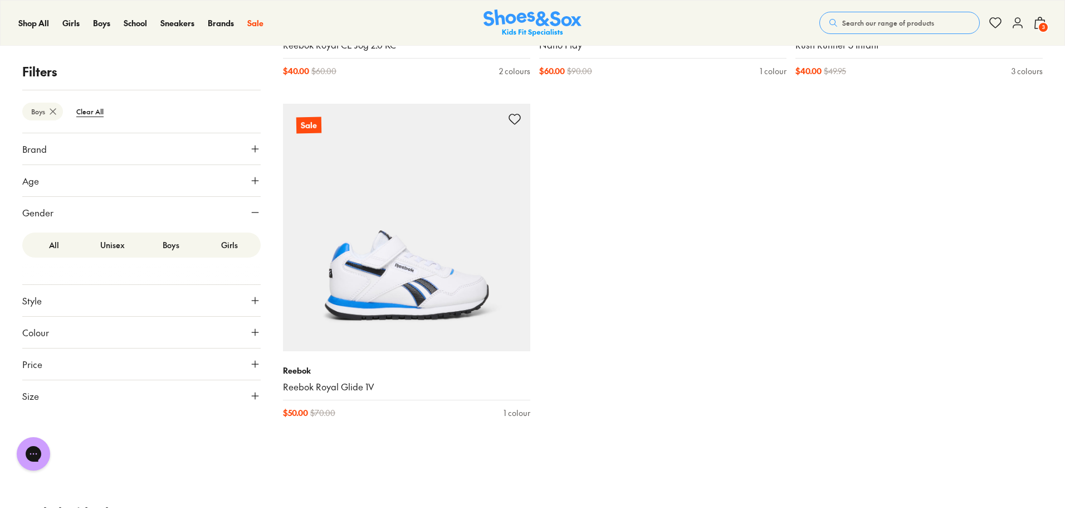
scroll to position [4526, 0]
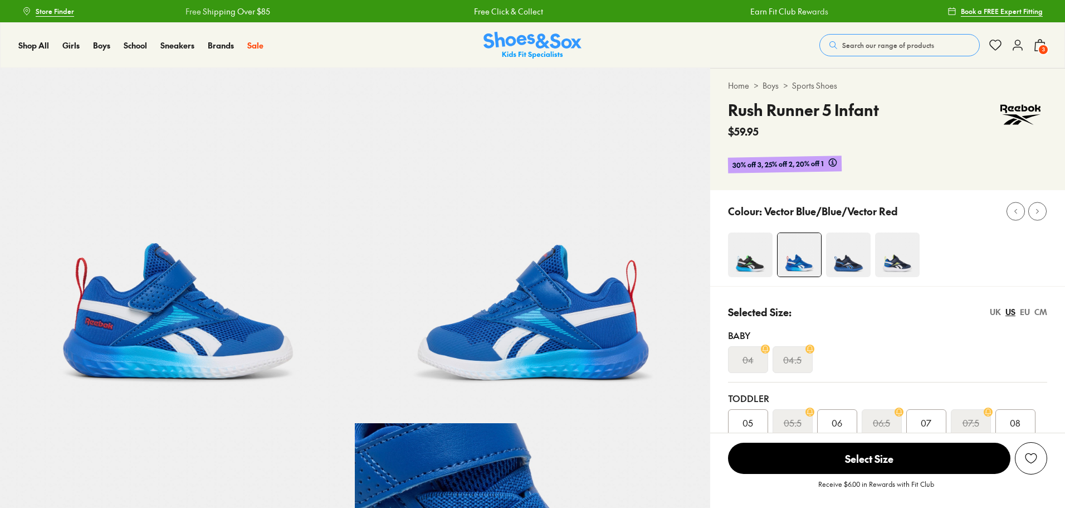
select select "*"
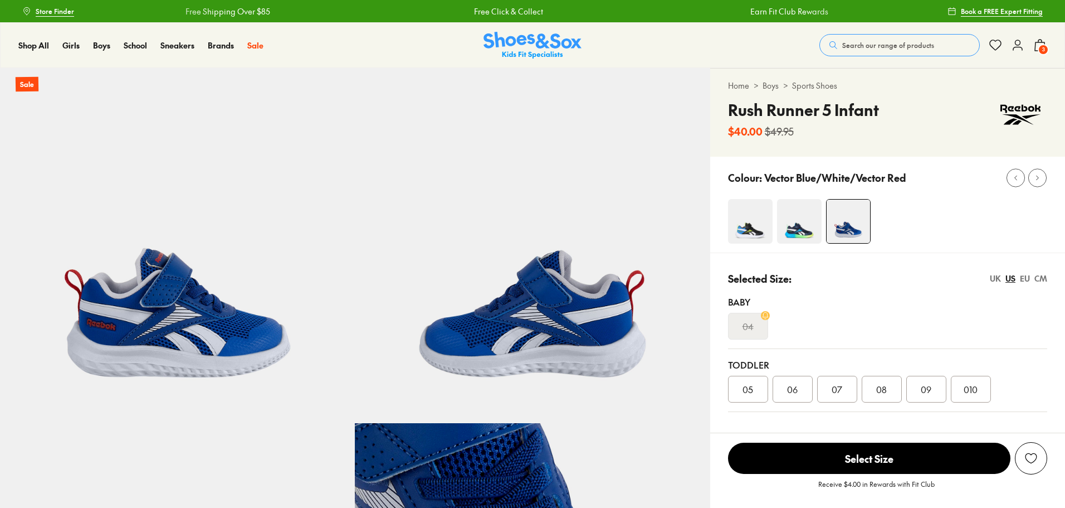
select select "*"
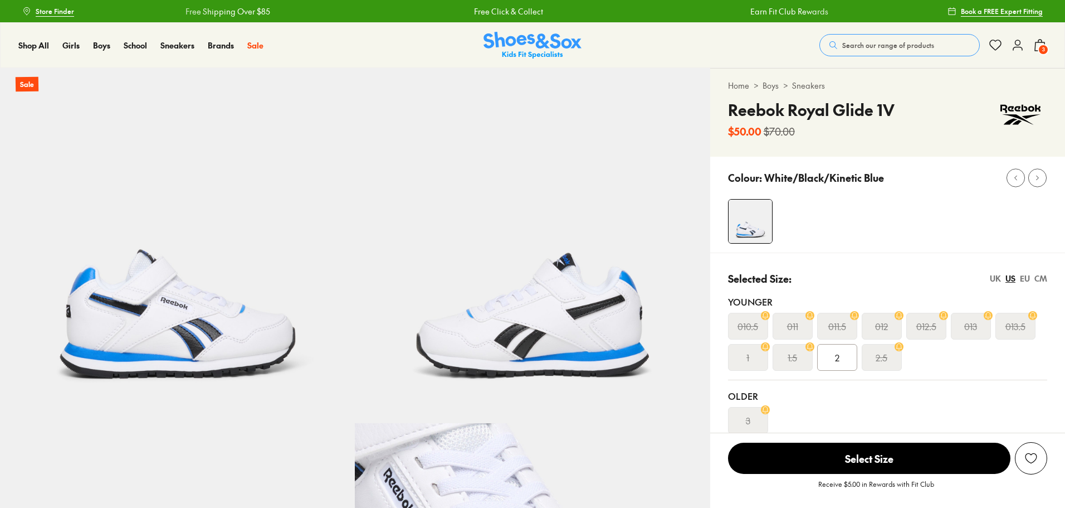
click at [1026, 281] on div "EU" at bounding box center [1025, 278] width 10 height 12
click at [991, 279] on div "UK" at bounding box center [995, 278] width 11 height 12
click at [1043, 280] on div "CM" at bounding box center [1041, 278] width 13 height 12
click at [1025, 281] on div "EU" at bounding box center [1025, 278] width 10 height 12
